Goal: Navigation & Orientation: Find specific page/section

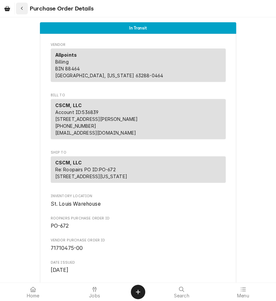
click at [23, 10] on icon "Navigate back" at bounding box center [22, 8] width 3 height 5
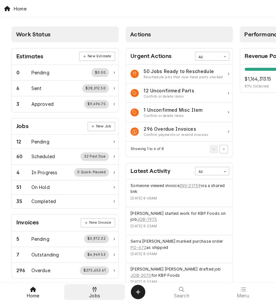
click at [91, 293] on div at bounding box center [95, 289] width 8 height 8
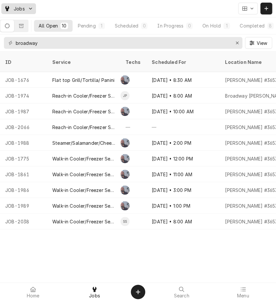
click at [31, 10] on icon "Dynamic Content Wrapper" at bounding box center [31, 9] width 4 height 4
click at [30, 10] on html "Jobs All Open 10 Pending 1 Scheduled 0 In Progress 0 On Hold 1 Completed 8 broa…" at bounding box center [138, 150] width 276 height 301
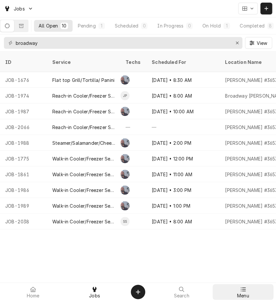
click at [236, 293] on div "Menu" at bounding box center [243, 291] width 58 height 13
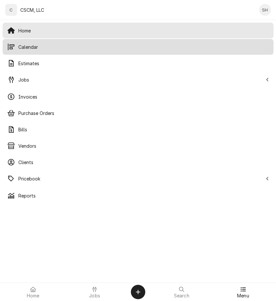
click at [36, 47] on span "Calendar" at bounding box center [143, 47] width 251 height 7
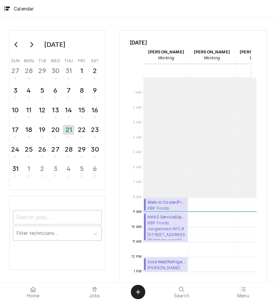
scroll to position [119, 0]
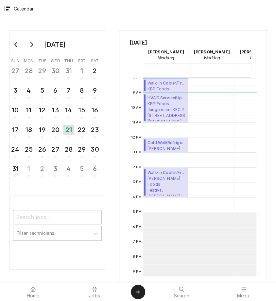
click at [176, 80] on span "Walk-in Cooler/Freezer Service Call ( Active )" at bounding box center [167, 83] width 38 height 6
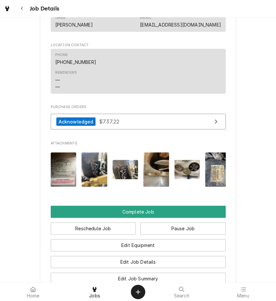
scroll to position [808, 0]
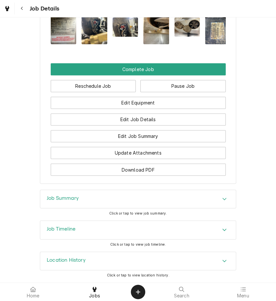
click at [92, 226] on div "Job Timeline" at bounding box center [138, 230] width 196 height 18
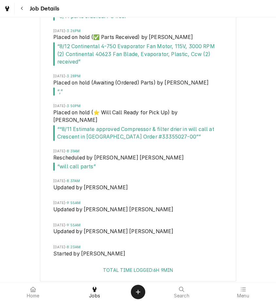
scroll to position [1534, 0]
